Goal: Information Seeking & Learning: Learn about a topic

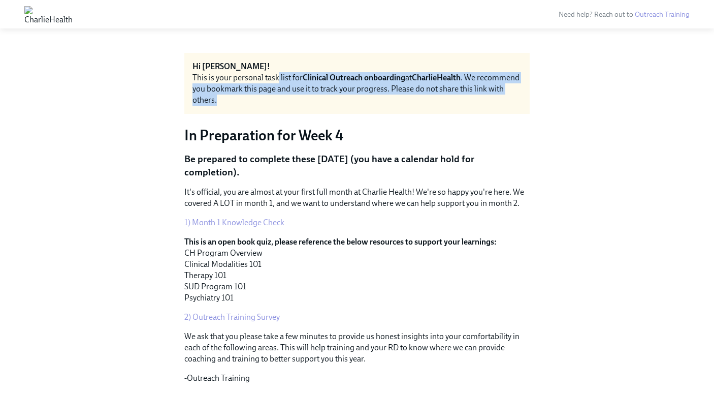
drag, startPoint x: 277, startPoint y: 75, endPoint x: 306, endPoint y: 97, distance: 36.2
click at [306, 97] on div "This is your personal task list for Clinical Outreach onboarding at CharlieHeal…" at bounding box center [357, 89] width 329 height 34
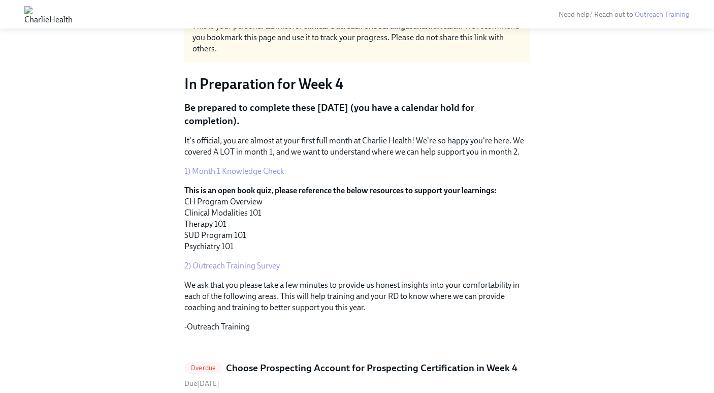
scroll to position [52, 0]
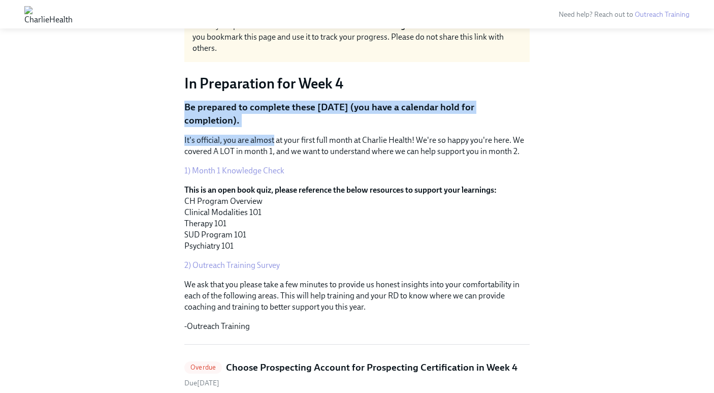
drag, startPoint x: 217, startPoint y: 96, endPoint x: 273, endPoint y: 139, distance: 70.6
click at [273, 139] on p "It's official, you are almost at your first full month at Charlie Health! We're…" at bounding box center [356, 146] width 345 height 22
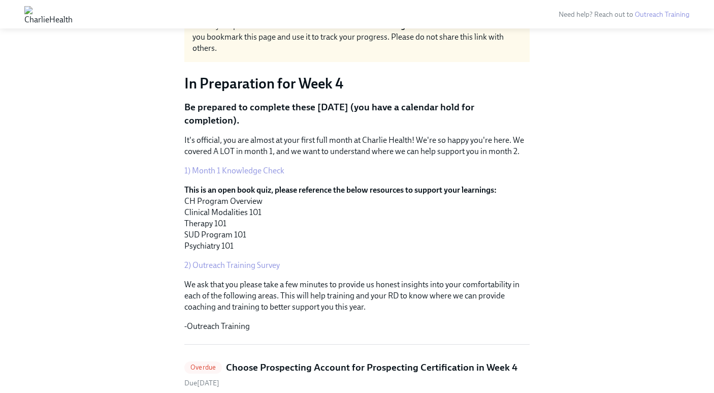
scroll to position [83, 0]
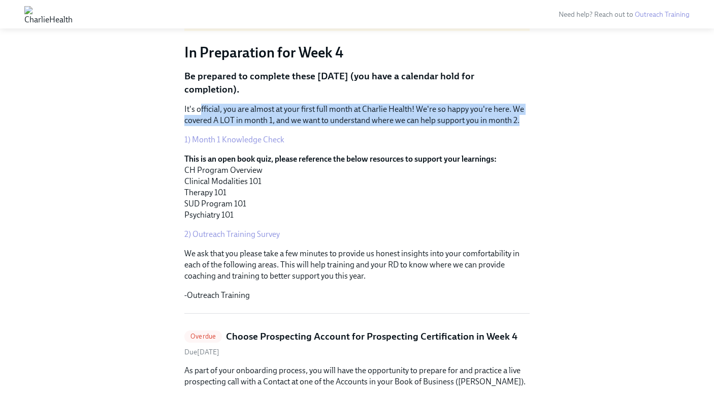
drag, startPoint x: 200, startPoint y: 106, endPoint x: 317, endPoint y: 127, distance: 119.3
click at [317, 127] on div "It's official, you are almost at your first full month at Charlie Health! We're…" at bounding box center [356, 202] width 345 height 197
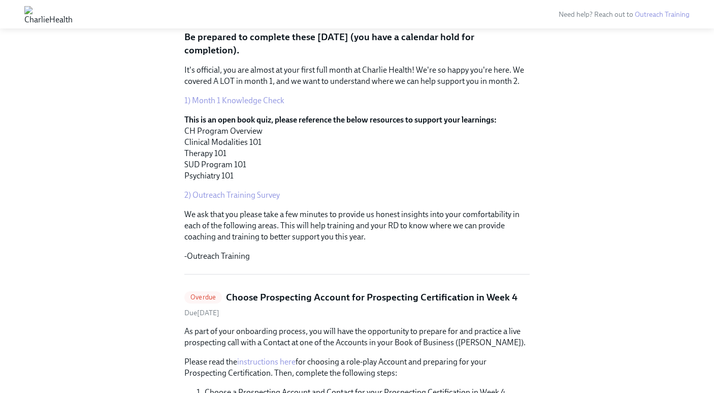
scroll to position [123, 0]
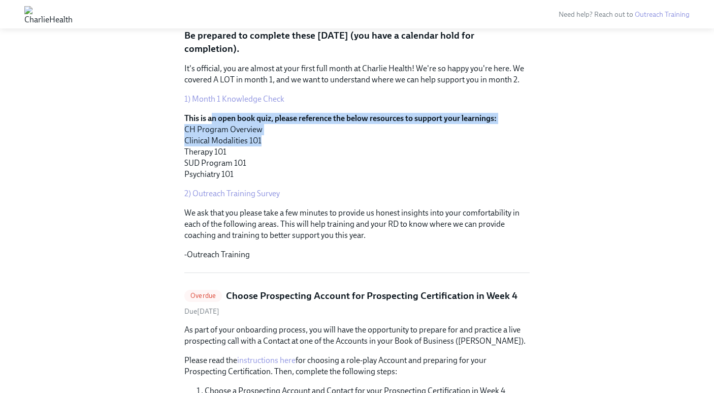
drag, startPoint x: 213, startPoint y: 115, endPoint x: 276, endPoint y: 144, distance: 69.1
click at [276, 144] on p "This is an open book quiz, please reference the below resources to support your…" at bounding box center [356, 146] width 345 height 67
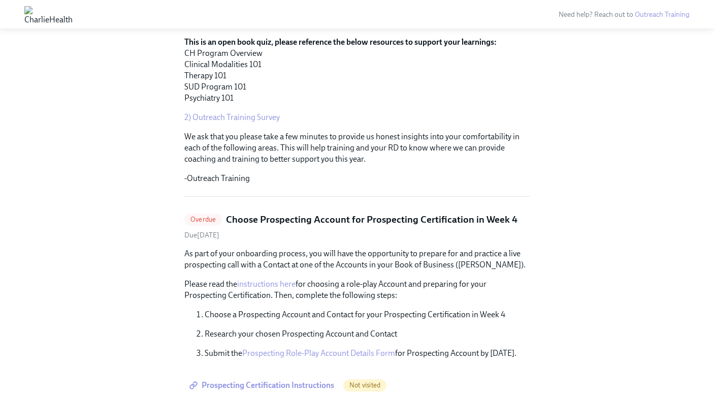
scroll to position [201, 0]
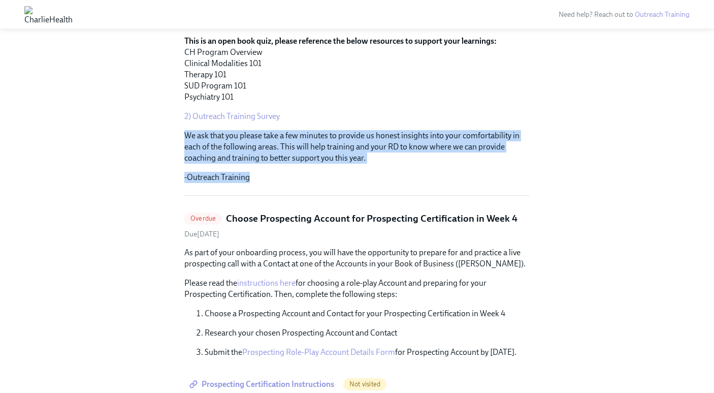
drag, startPoint x: 174, startPoint y: 131, endPoint x: 305, endPoint y: 174, distance: 137.5
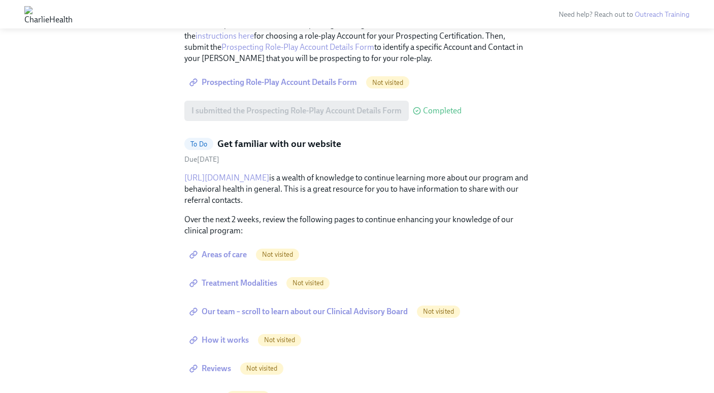
scroll to position [685, 0]
click at [241, 178] on link "[URL][DOMAIN_NAME]" at bounding box center [226, 178] width 85 height 10
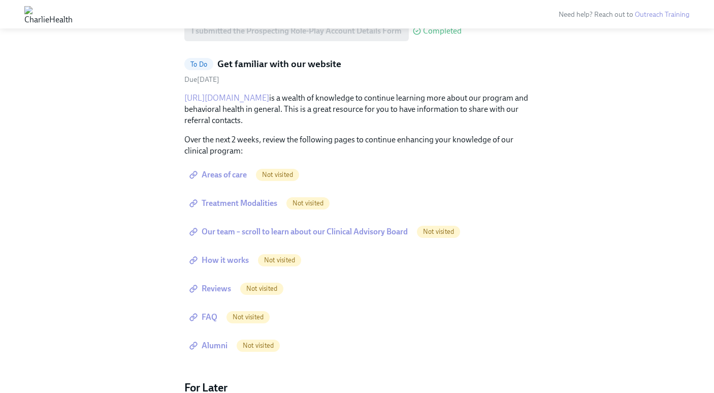
scroll to position [765, 0]
click at [233, 175] on span "Areas of care" at bounding box center [218, 174] width 55 height 10
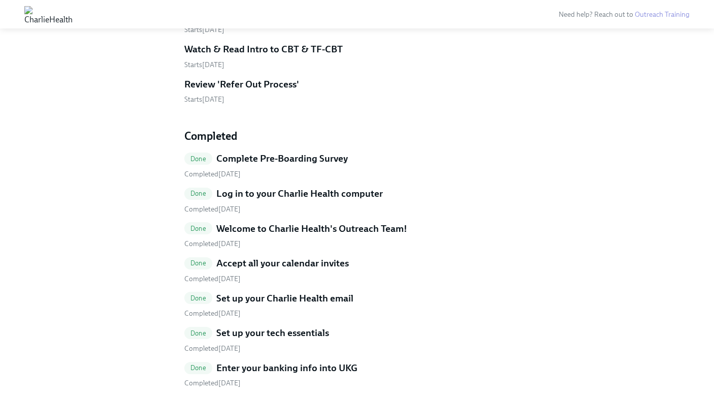
scroll to position [1368, 0]
